Goal: Task Accomplishment & Management: Manage account settings

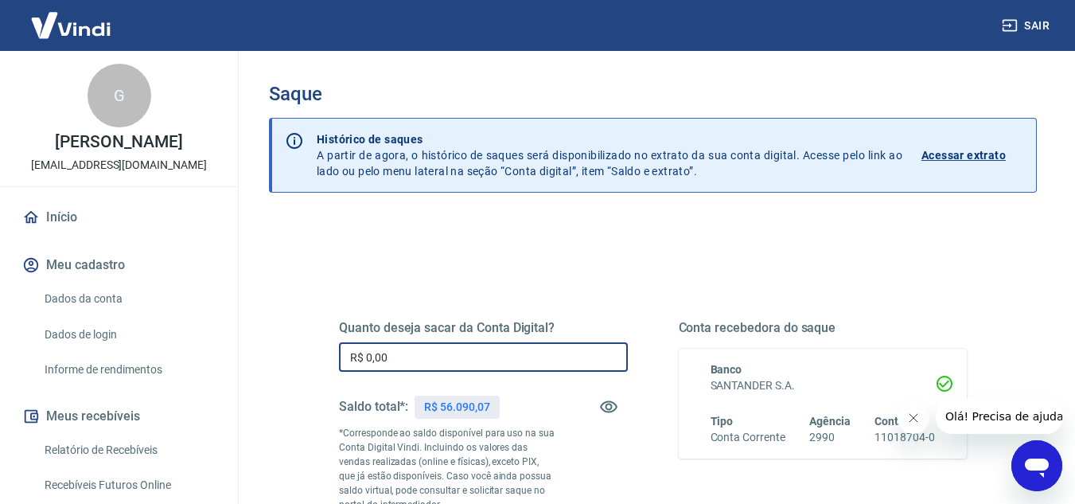
click at [529, 356] on input "R$ 0,00" at bounding box center [483, 356] width 289 height 29
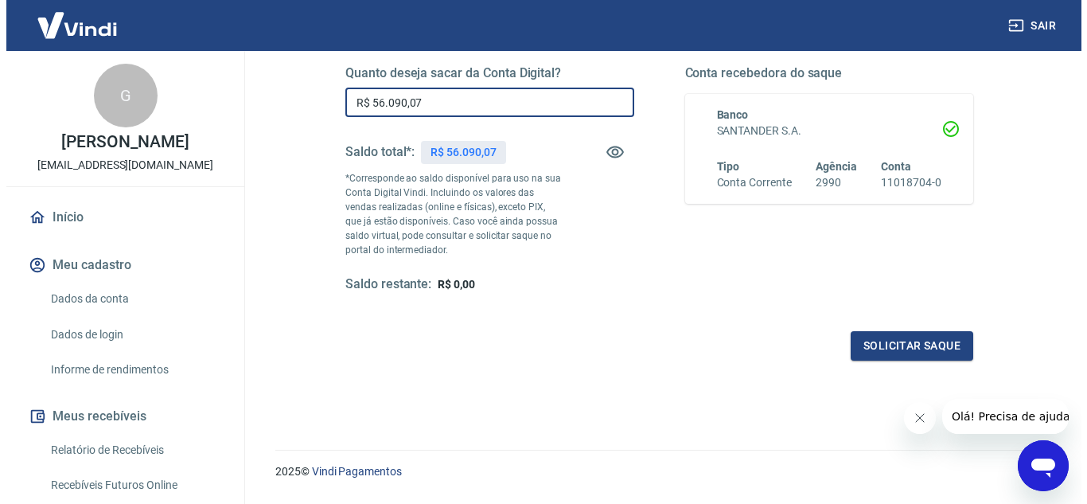
scroll to position [298, 0]
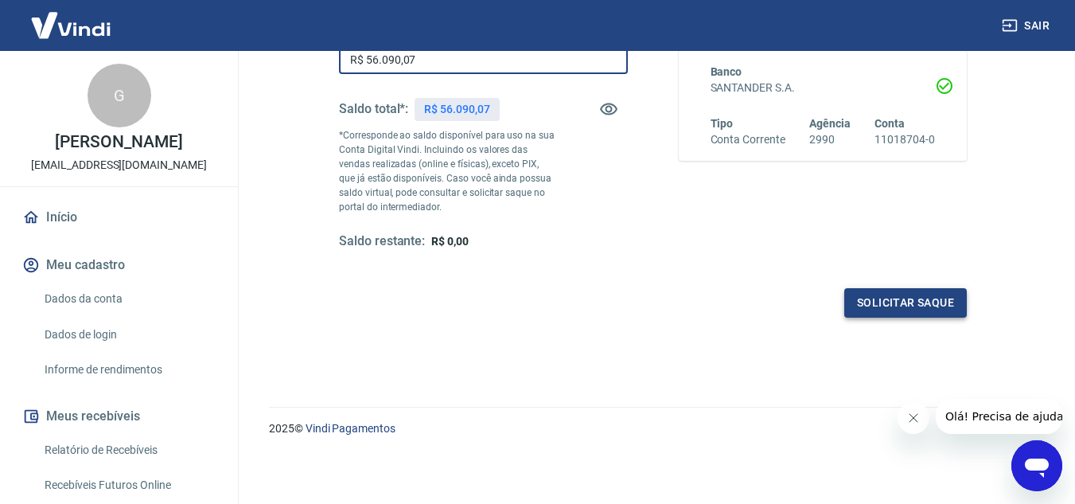
type input "R$ 56.090,07"
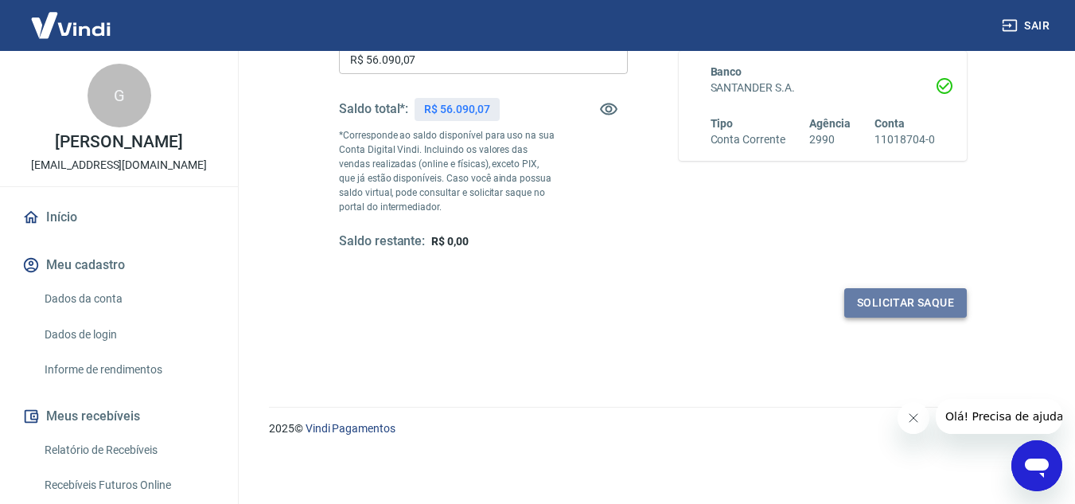
click at [927, 298] on button "Solicitar saque" at bounding box center [906, 302] width 123 height 29
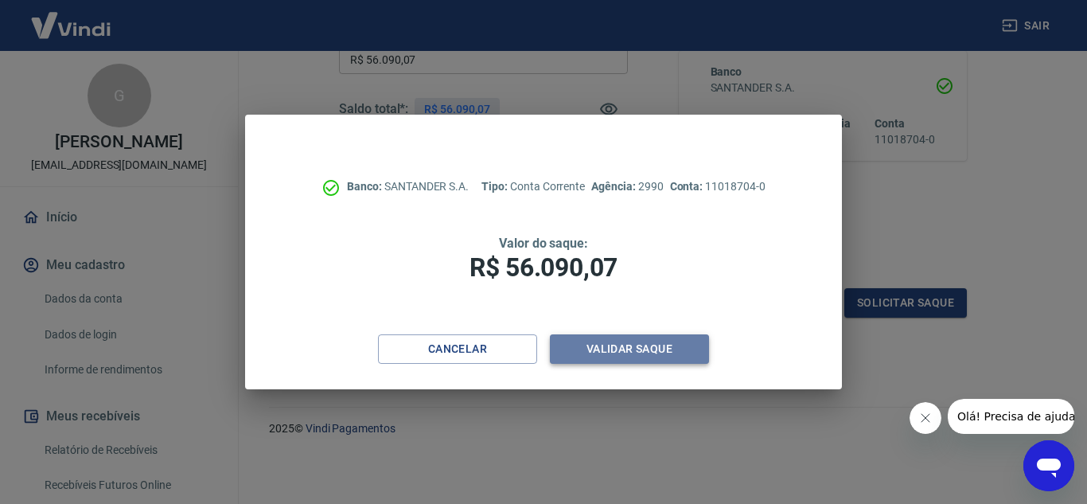
click at [630, 349] on button "Validar saque" at bounding box center [629, 348] width 159 height 29
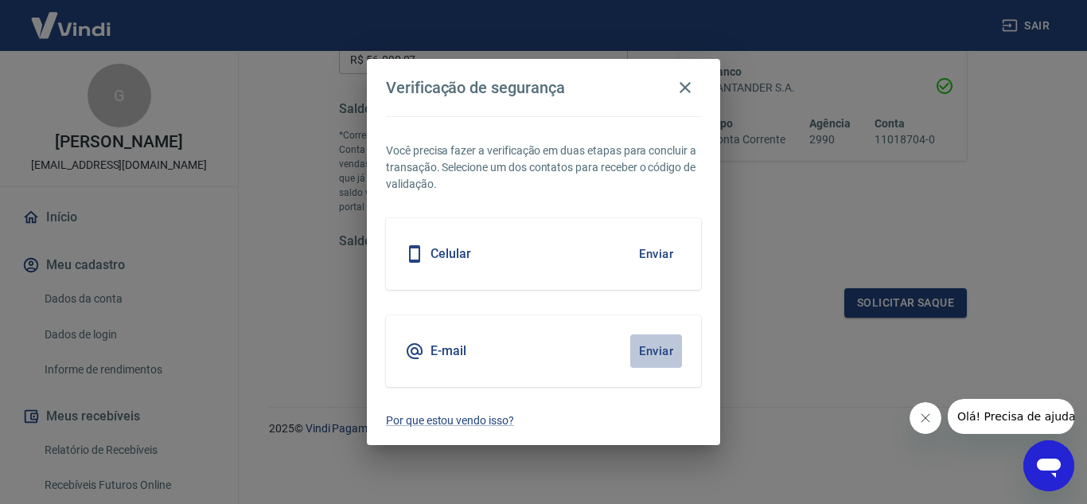
click at [652, 342] on button "Enviar" at bounding box center [656, 350] width 52 height 33
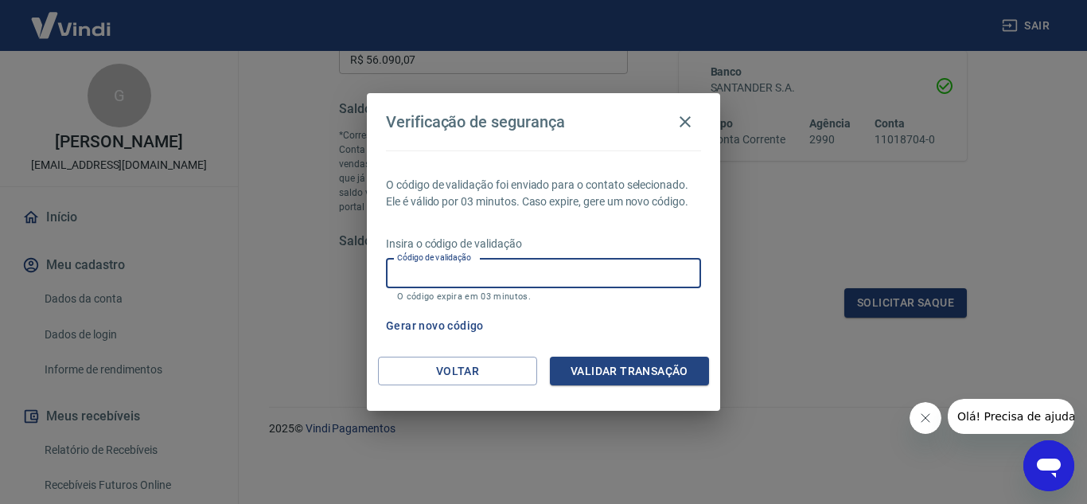
click at [552, 267] on input "Código de validação" at bounding box center [543, 273] width 315 height 29
type input "475938"
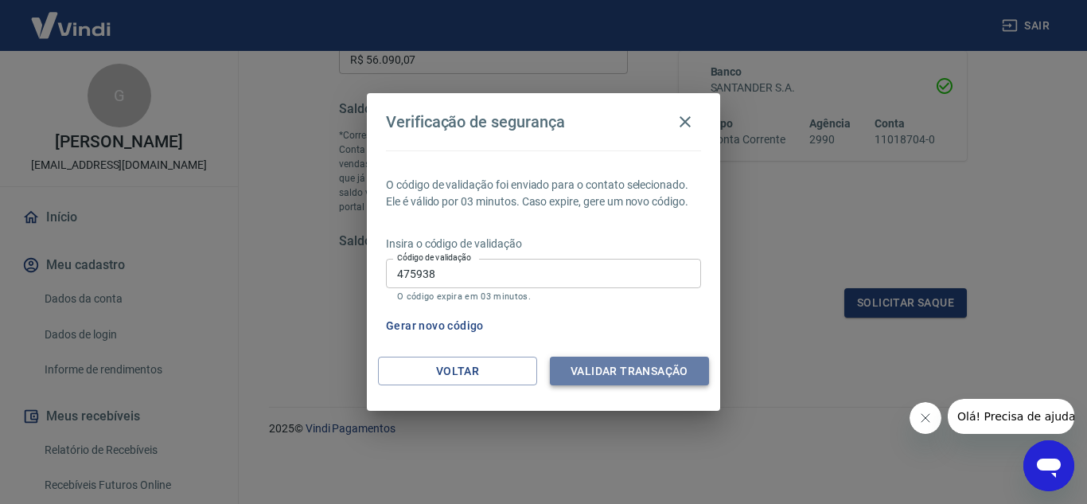
click at [589, 365] on button "Validar transação" at bounding box center [629, 371] width 159 height 29
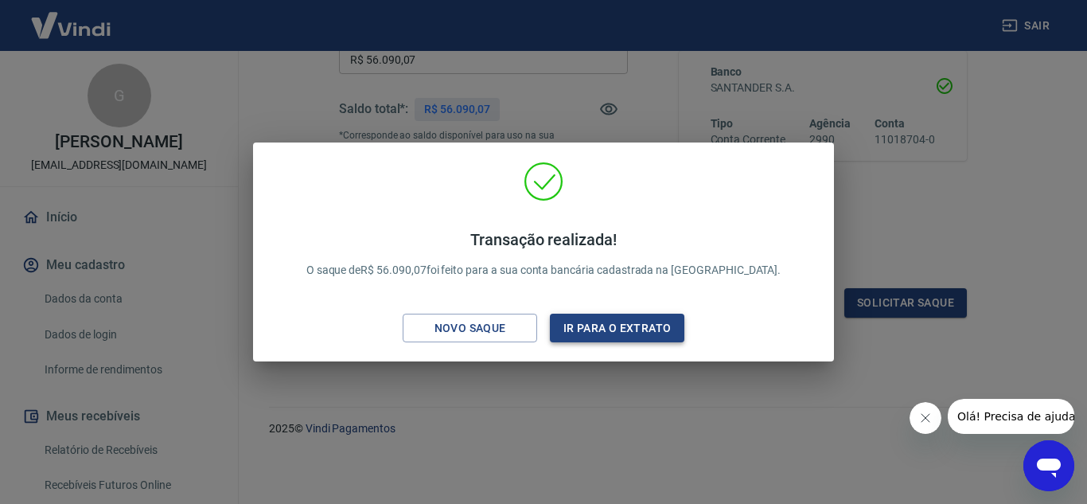
click at [575, 336] on button "Ir para o extrato" at bounding box center [617, 328] width 135 height 29
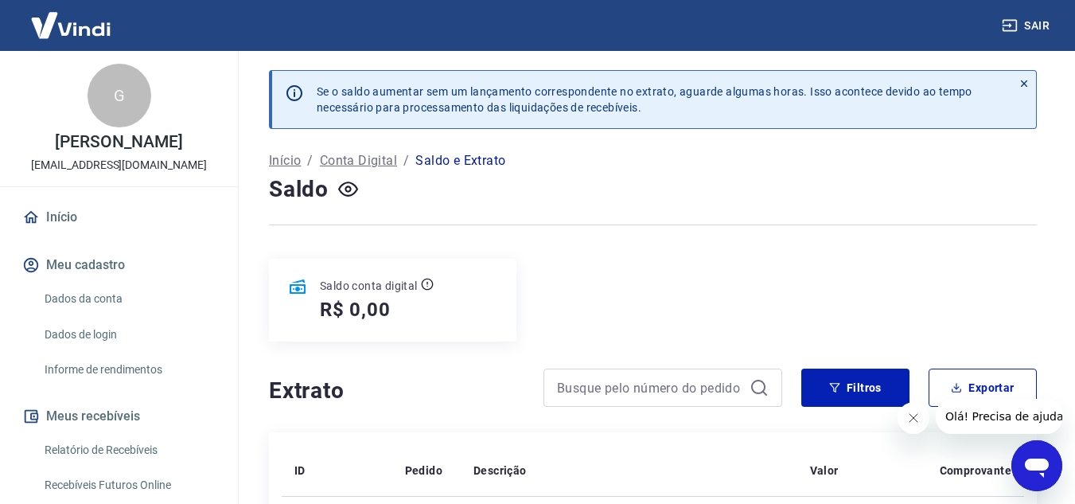
click at [575, 336] on div "Saldo conta digital R$ 0,00" at bounding box center [653, 300] width 768 height 83
